Goal: Task Accomplishment & Management: Use online tool/utility

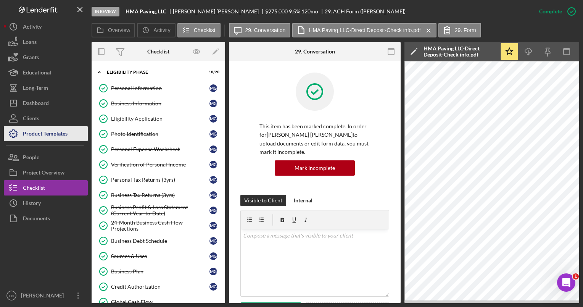
scroll to position [142, 0]
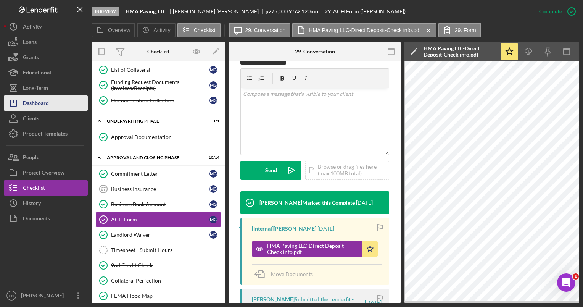
click at [44, 105] on div "Dashboard" at bounding box center [36, 103] width 26 height 17
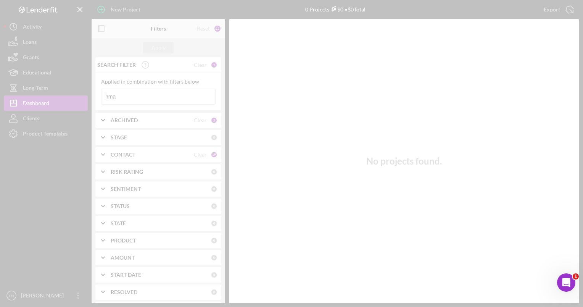
drag, startPoint x: 139, startPoint y: 89, endPoint x: 125, endPoint y: 96, distance: 16.1
click at [125, 96] on div at bounding box center [291, 153] width 583 height 307
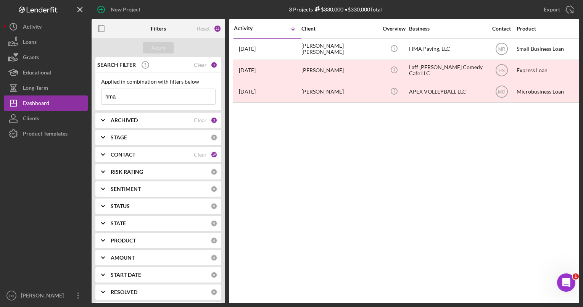
drag, startPoint x: 118, startPoint y: 96, endPoint x: 96, endPoint y: 94, distance: 22.3
click at [96, 94] on div "Applied in combination with filters below hma Icon/Menu Close" at bounding box center [158, 92] width 126 height 38
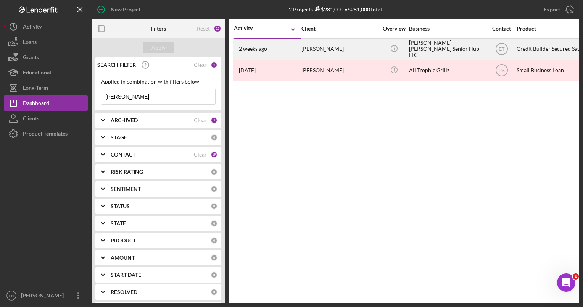
type input "[PERSON_NAME]"
click at [336, 45] on div "[PERSON_NAME]" at bounding box center [340, 49] width 76 height 20
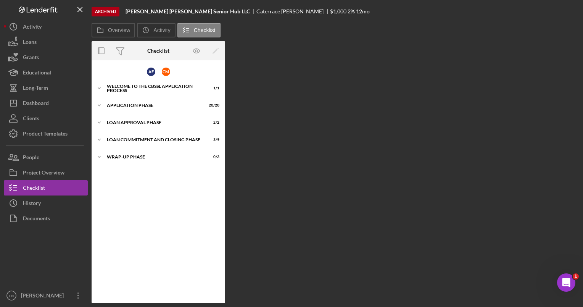
scroll to position [5, 0]
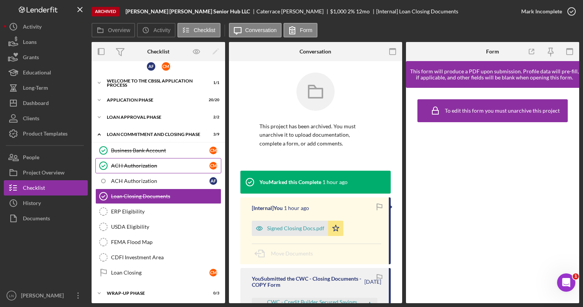
click at [128, 166] on div "ACH Authorization" at bounding box center [160, 166] width 99 height 6
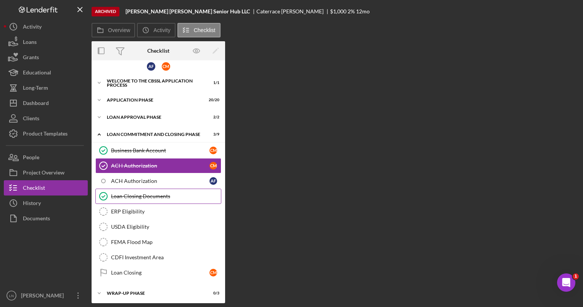
scroll to position [6, 0]
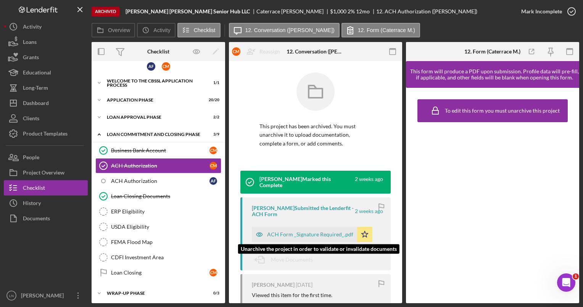
click at [297, 234] on div "ACH Form _Signature Required_.pdf" at bounding box center [310, 234] width 86 height 6
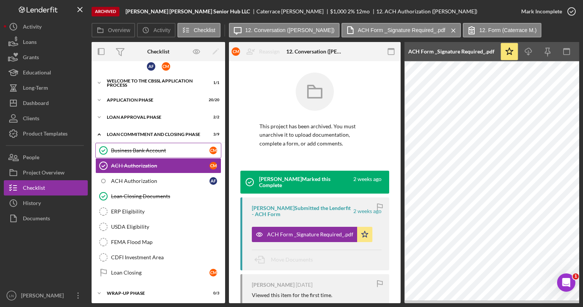
click at [129, 151] on div "Business Bank Account" at bounding box center [160, 150] width 99 height 6
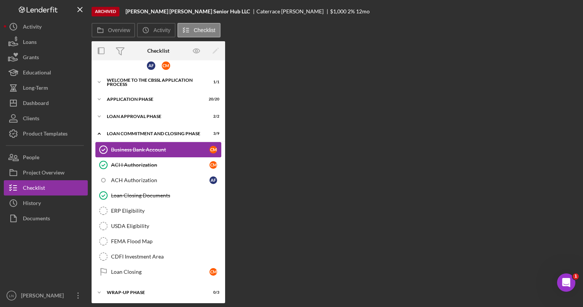
scroll to position [6, 0]
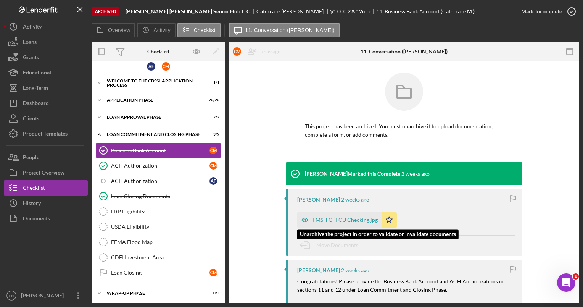
click at [326, 219] on div "FMSH CFFCU Checking.jpg" at bounding box center [345, 220] width 65 height 6
